Goal: Task Accomplishment & Management: Use online tool/utility

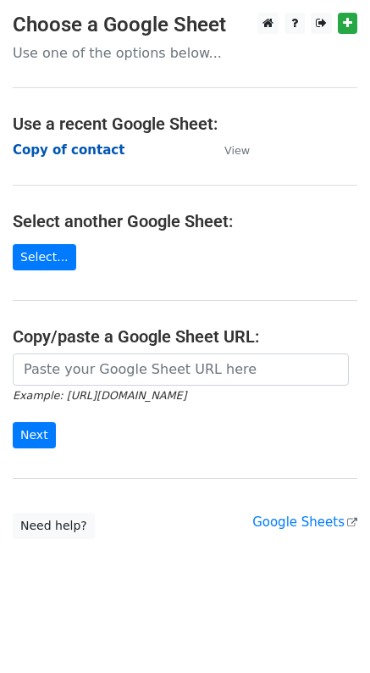
click at [77, 146] on strong "Copy of contact" at bounding box center [69, 149] width 112 height 15
click at [54, 149] on strong "Copy of contact" at bounding box center [69, 149] width 112 height 15
click at [81, 152] on strong "Copy of contact" at bounding box center [69, 149] width 112 height 15
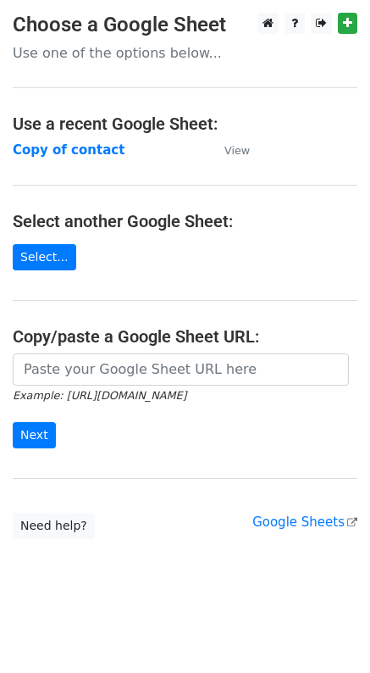
click at [126, 177] on main "Choose a Google Sheet Use one of the options below... Use a recent Google Sheet…" at bounding box center [185, 276] width 370 height 526
click at [83, 153] on strong "Copy of contact" at bounding box center [69, 149] width 112 height 15
click at [152, 276] on main "Choose a Google Sheet Use one of the options below... Use a recent Google Sheet…" at bounding box center [185, 276] width 370 height 526
click at [127, 189] on main "Choose a Google Sheet Use one of the options below... Use a recent Google Sheet…" at bounding box center [185, 276] width 370 height 526
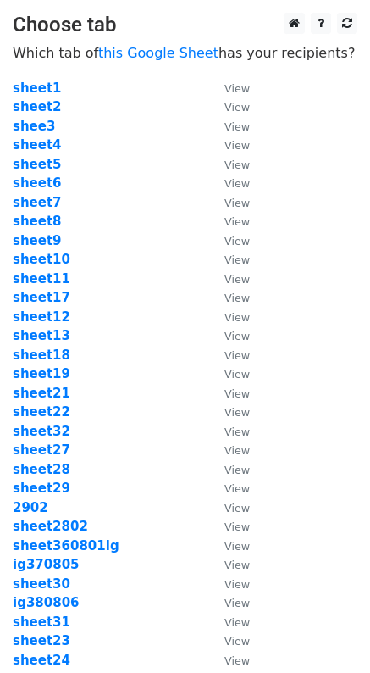
scroll to position [248, 0]
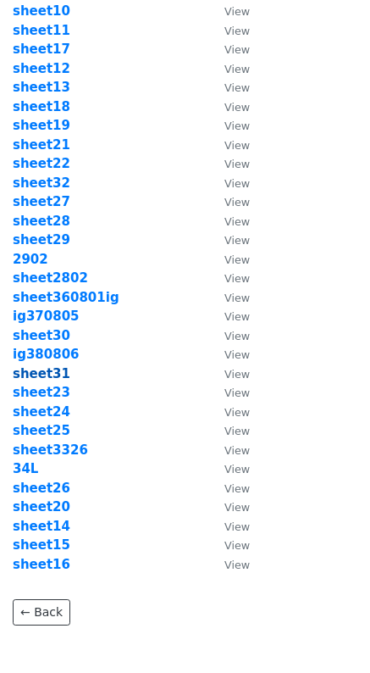
click at [58, 375] on strong "sheet31" at bounding box center [42, 373] width 58 height 15
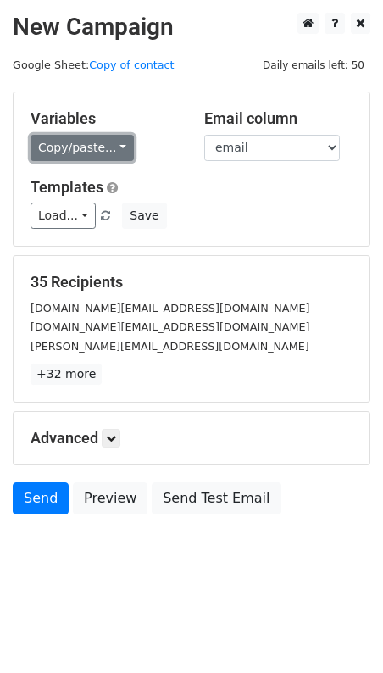
click at [116, 148] on link "Copy/paste..." at bounding box center [82, 148] width 103 height 26
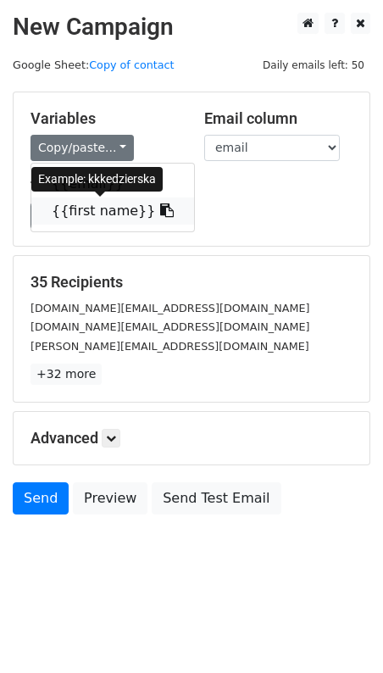
click at [160, 207] on icon at bounding box center [167, 210] width 14 height 14
